Goal: Navigation & Orientation: Find specific page/section

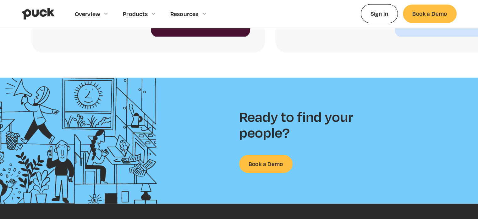
scroll to position [1660, 0]
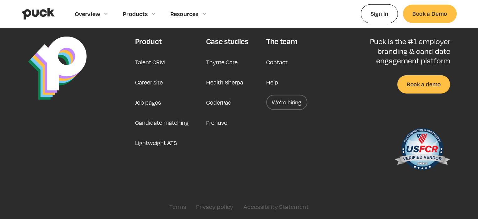
click at [150, 100] on link "Job pages" at bounding box center [148, 102] width 26 height 15
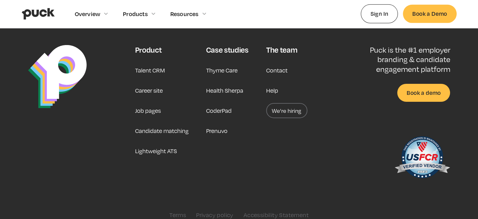
scroll to position [2020, 0]
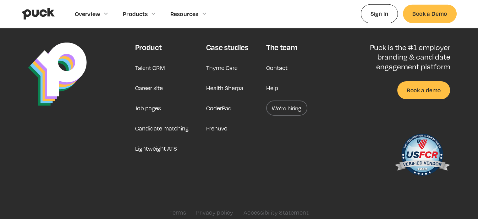
click at [283, 113] on link "We’re hiring" at bounding box center [286, 107] width 41 height 15
